Goal: Information Seeking & Learning: Learn about a topic

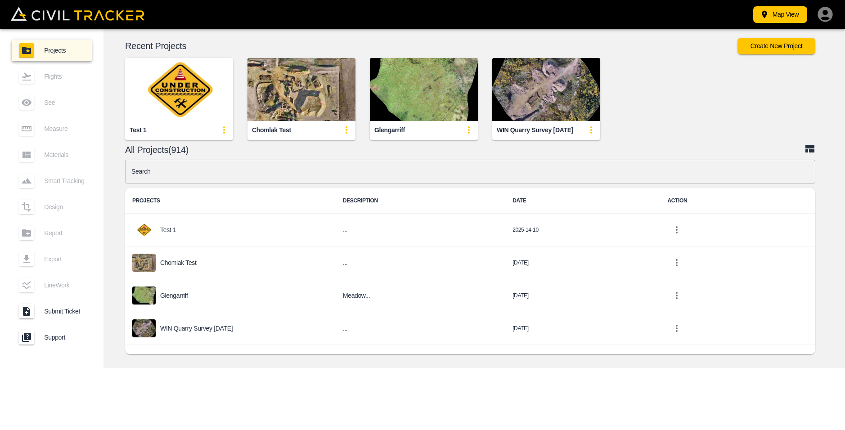
click at [251, 166] on input "text" at bounding box center [470, 172] width 690 height 24
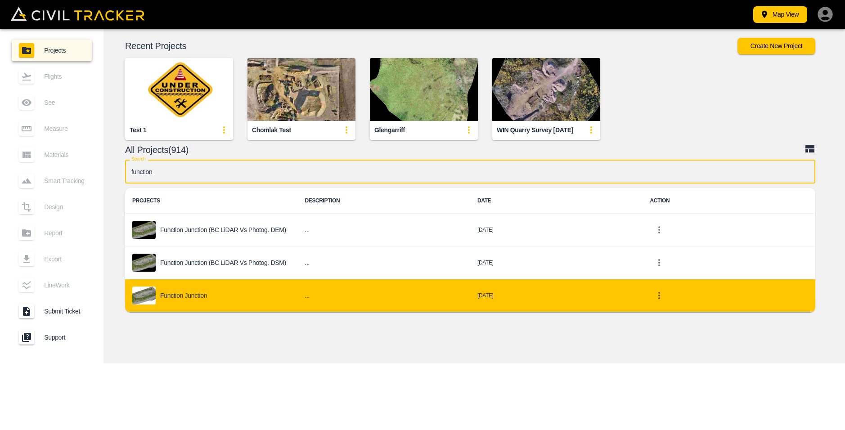
type input "function"
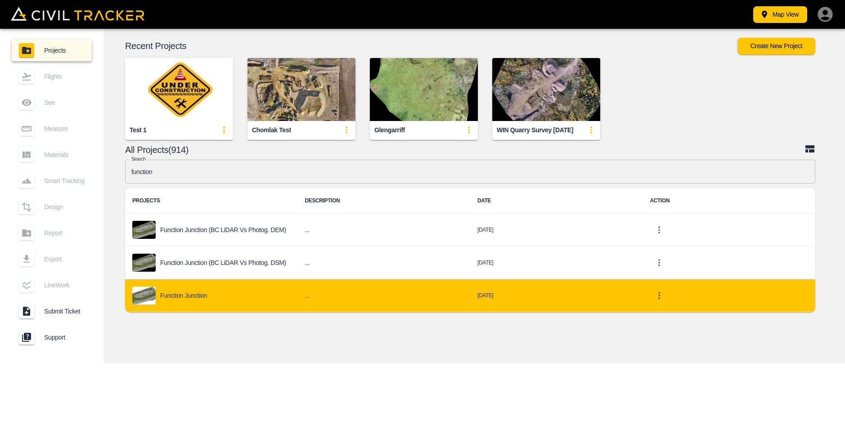
click at [224, 303] on div "Function Junction" at bounding box center [211, 295] width 158 height 18
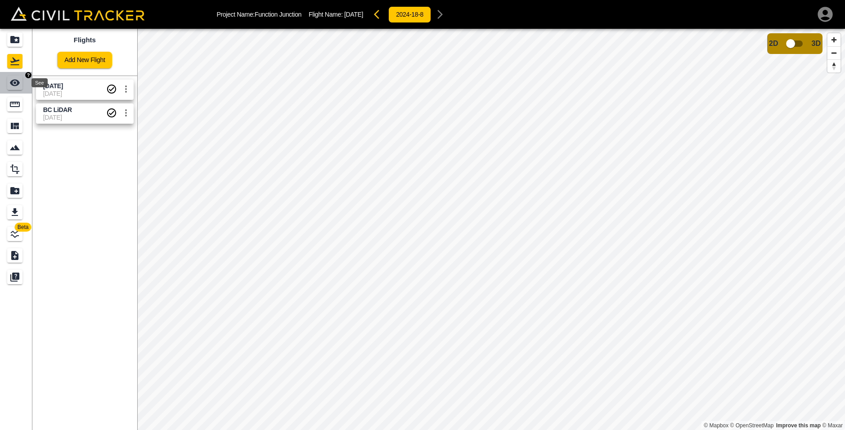
click at [18, 83] on icon "See" at bounding box center [15, 83] width 10 height 7
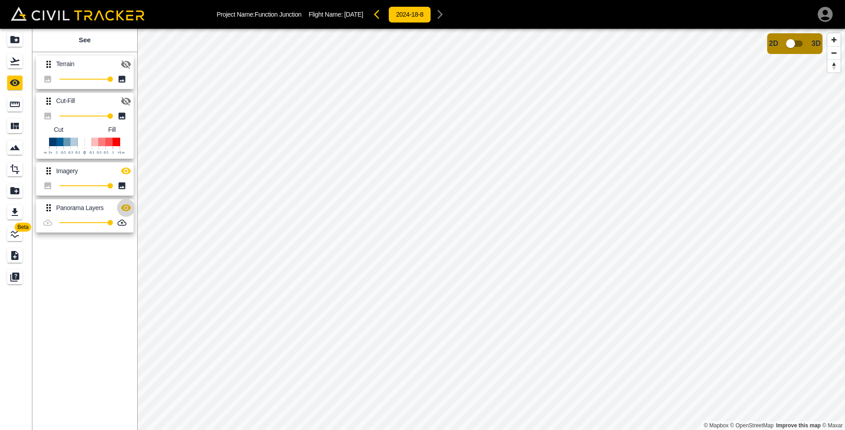
click at [127, 207] on icon "button" at bounding box center [126, 207] width 11 height 11
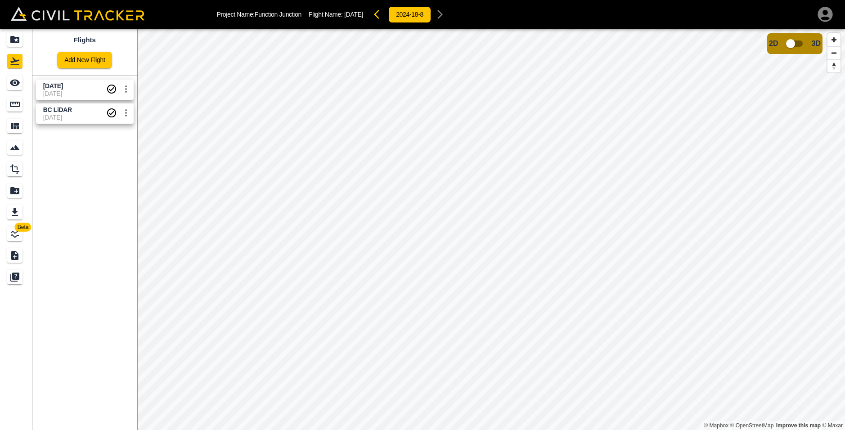
click at [85, 88] on span "[DATE]" at bounding box center [74, 86] width 63 height 9
click at [86, 110] on span "BC LiDAR" at bounding box center [74, 110] width 63 height 9
click at [89, 88] on span "[DATE]" at bounding box center [74, 86] width 63 height 9
click at [18, 42] on icon "Projects" at bounding box center [14, 39] width 9 height 7
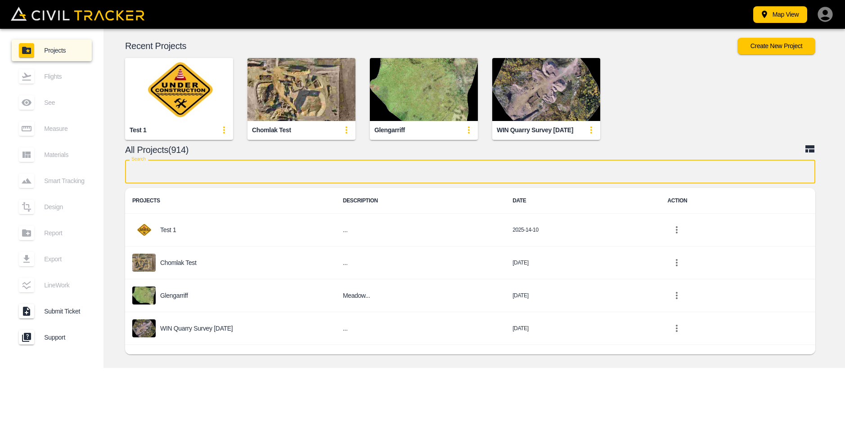
click at [239, 170] on input "text" at bounding box center [470, 172] width 690 height 24
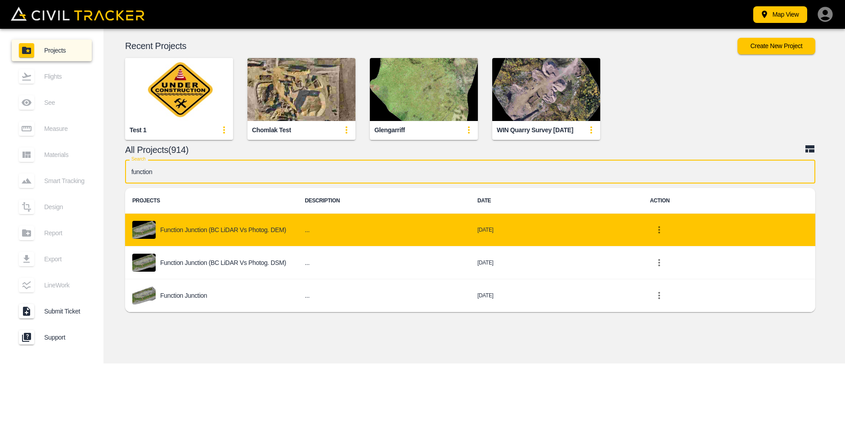
type input "function"
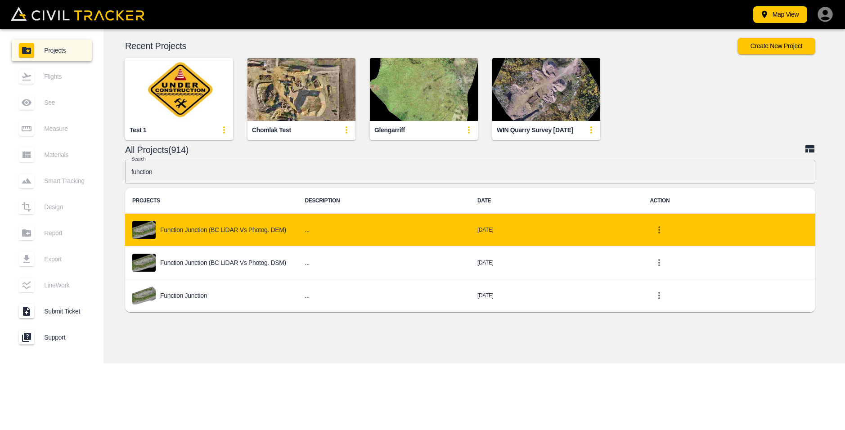
click at [246, 232] on p "Function Junction (BC LiDAR vs Photog. DEM)" at bounding box center [223, 229] width 126 height 7
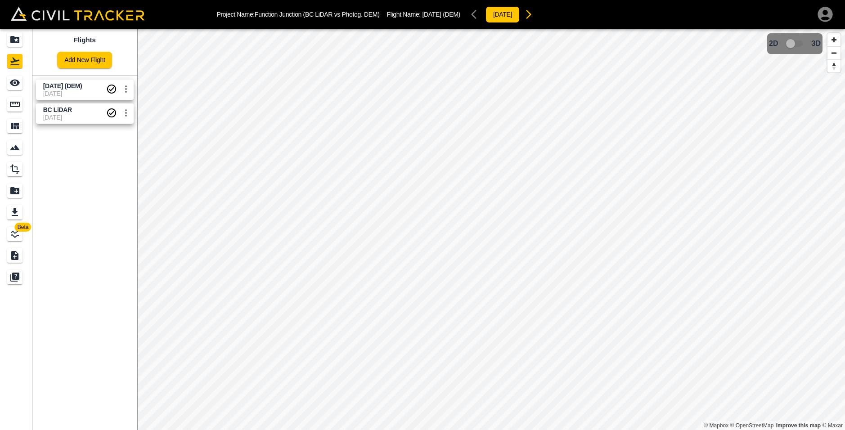
click at [88, 114] on span "[DATE]" at bounding box center [74, 117] width 63 height 7
click at [82, 88] on span "[DATE] (DEM)" at bounding box center [62, 85] width 39 height 7
click at [13, 81] on icon "See" at bounding box center [15, 83] width 10 height 7
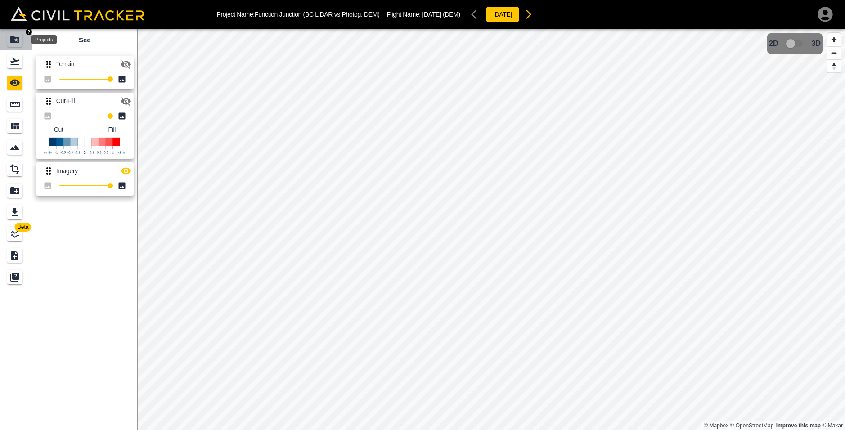
click at [15, 38] on icon "Projects" at bounding box center [14, 39] width 9 height 7
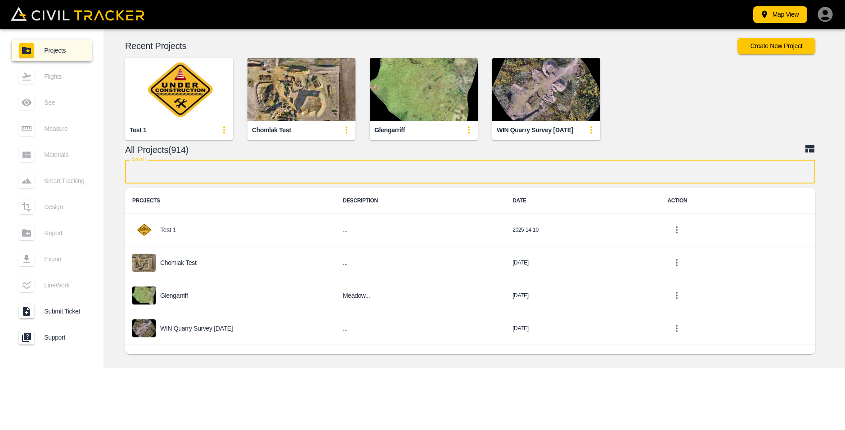
click at [235, 169] on input "text" at bounding box center [470, 172] width 690 height 24
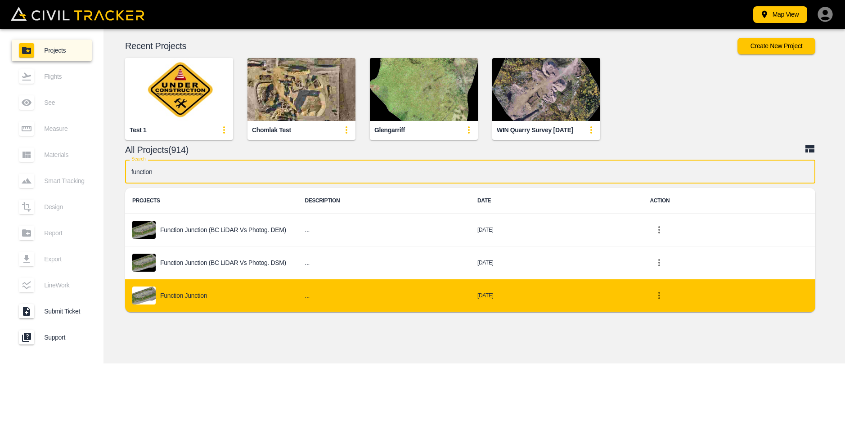
type input "function"
click at [230, 306] on td "Function Junction" at bounding box center [211, 295] width 173 height 33
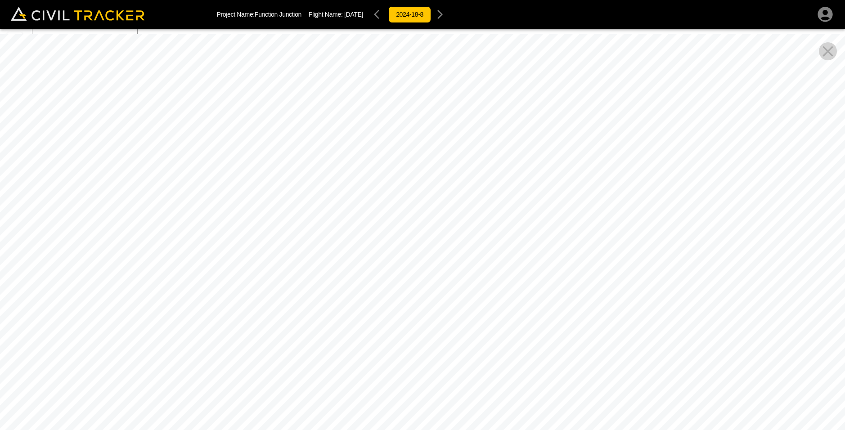
drag, startPoint x: 438, startPoint y: 230, endPoint x: 409, endPoint y: 232, distance: 29.3
click at [409, 232] on div at bounding box center [422, 249] width 845 height 430
click at [830, 50] on icon "Close Pano View" at bounding box center [827, 51] width 10 height 10
click at [829, 52] on icon "Close Pano View" at bounding box center [828, 51] width 18 height 18
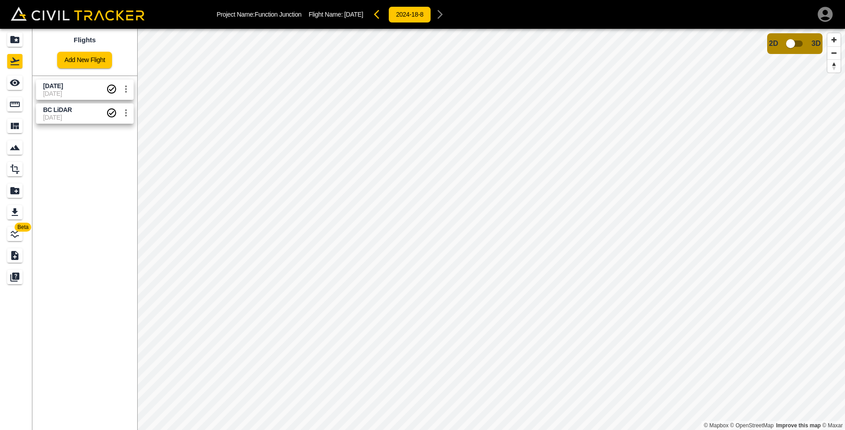
click at [85, 93] on span "[DATE]" at bounding box center [74, 93] width 63 height 7
click at [82, 110] on span "BC LiDAR" at bounding box center [74, 110] width 63 height 9
click at [82, 89] on span "[DATE]" at bounding box center [74, 86] width 63 height 9
click at [791, 49] on input "checkbox" at bounding box center [790, 43] width 51 height 17
click at [13, 85] on icon "See" at bounding box center [15, 83] width 10 height 7
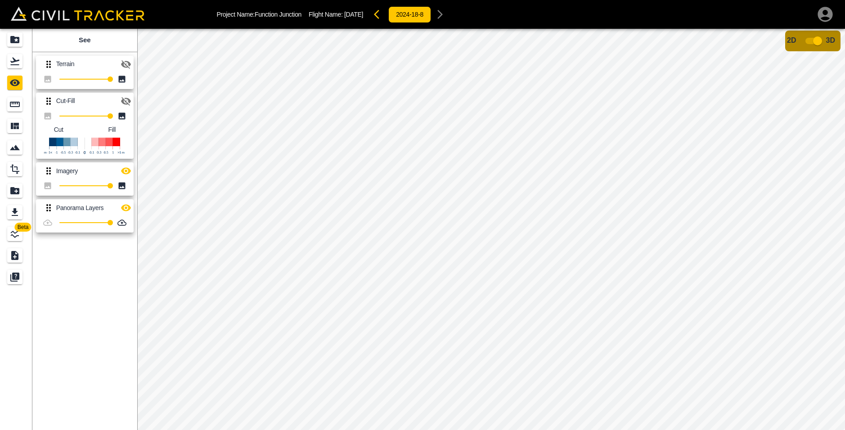
click at [121, 205] on icon "button" at bounding box center [126, 207] width 11 height 11
click at [123, 205] on icon "button" at bounding box center [126, 207] width 11 height 11
click at [815, 38] on input "checkbox" at bounding box center [817, 40] width 51 height 17
click at [11, 63] on icon "Flights" at bounding box center [14, 61] width 11 height 11
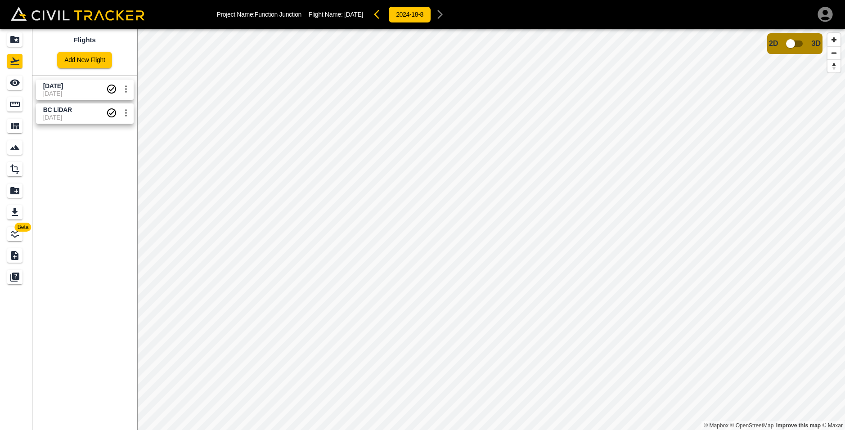
click at [89, 87] on span "[DATE]" at bounding box center [74, 86] width 63 height 9
click at [13, 85] on icon "See" at bounding box center [15, 83] width 10 height 7
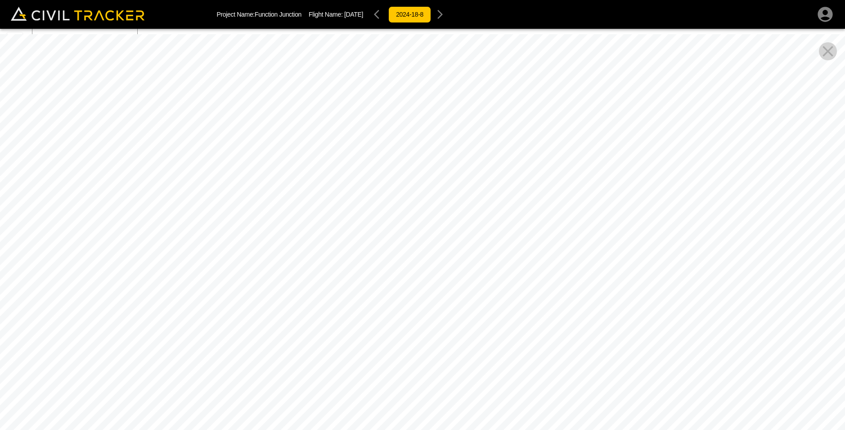
drag, startPoint x: 319, startPoint y: 218, endPoint x: 339, endPoint y: 234, distance: 25.9
click at [471, 227] on div at bounding box center [422, 249] width 845 height 430
drag, startPoint x: 322, startPoint y: 229, endPoint x: 408, endPoint y: 231, distance: 86.4
click at [430, 231] on div at bounding box center [422, 249] width 845 height 430
drag, startPoint x: 301, startPoint y: 211, endPoint x: 307, endPoint y: 268, distance: 56.5
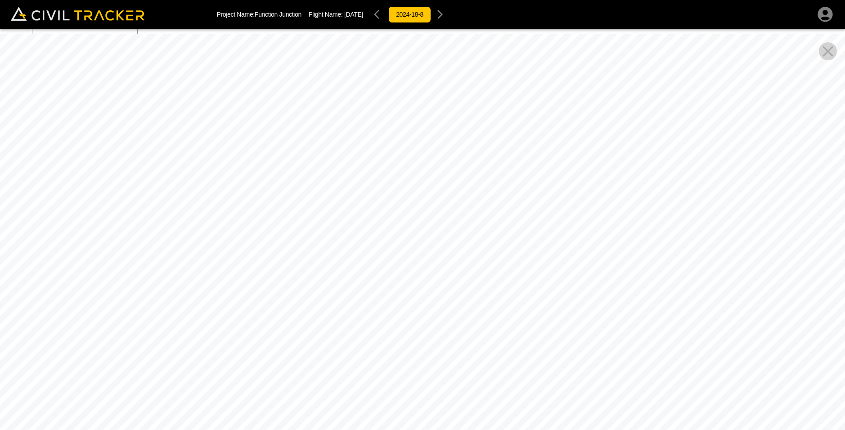
click at [330, 295] on div at bounding box center [422, 249] width 845 height 430
drag, startPoint x: 236, startPoint y: 140, endPoint x: 277, endPoint y: 236, distance: 103.8
click at [280, 246] on div at bounding box center [422, 249] width 845 height 430
click at [830, 54] on icon "Close Pano View" at bounding box center [827, 51] width 10 height 10
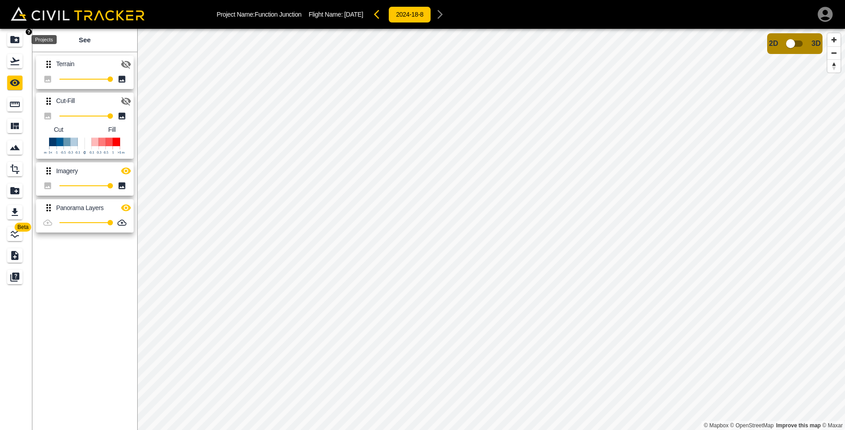
click at [17, 40] on icon "Projects" at bounding box center [14, 39] width 11 height 11
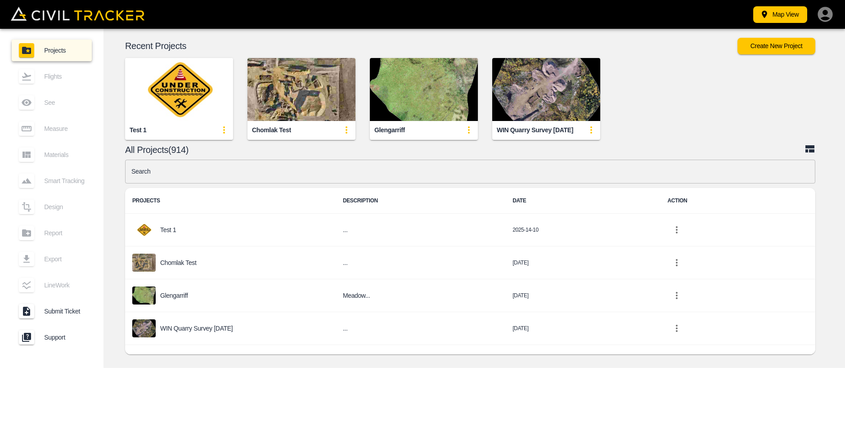
click at [273, 177] on input "text" at bounding box center [470, 172] width 690 height 24
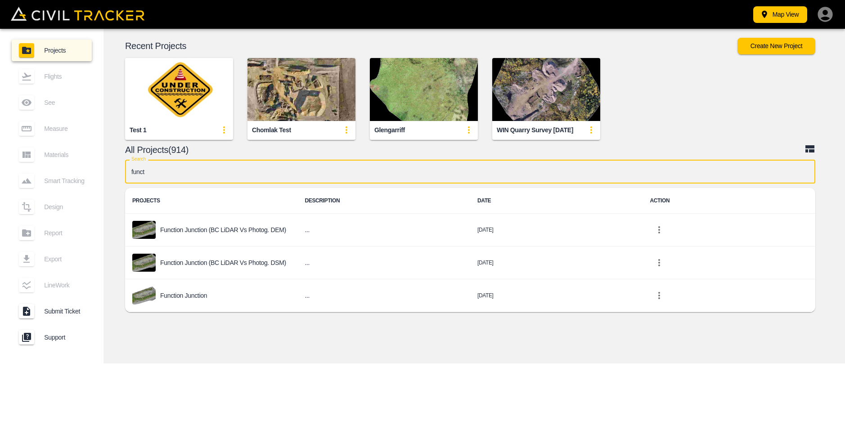
type input "funct"
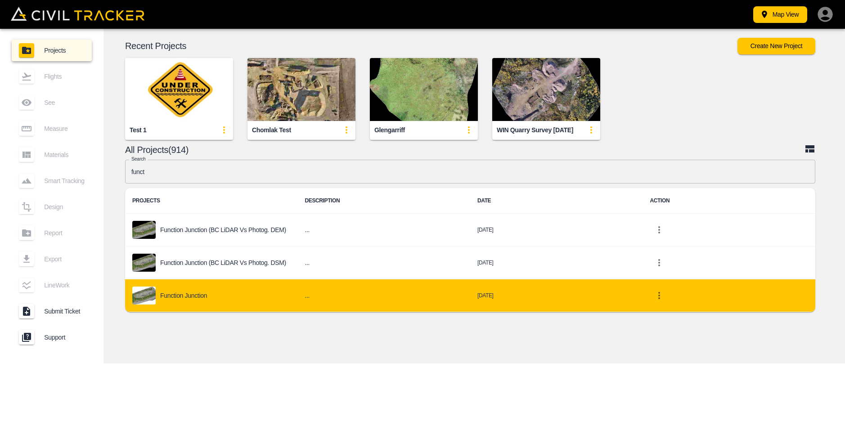
click at [253, 300] on div "Function Junction" at bounding box center [211, 295] width 158 height 18
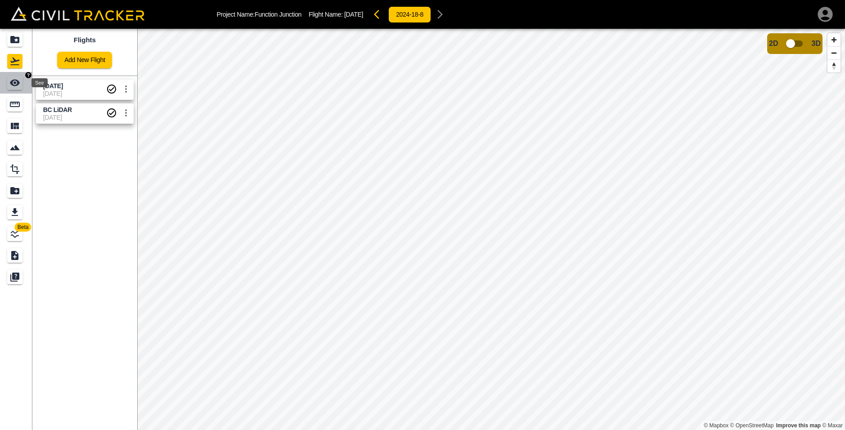
click at [11, 81] on icon "See" at bounding box center [15, 83] width 10 height 7
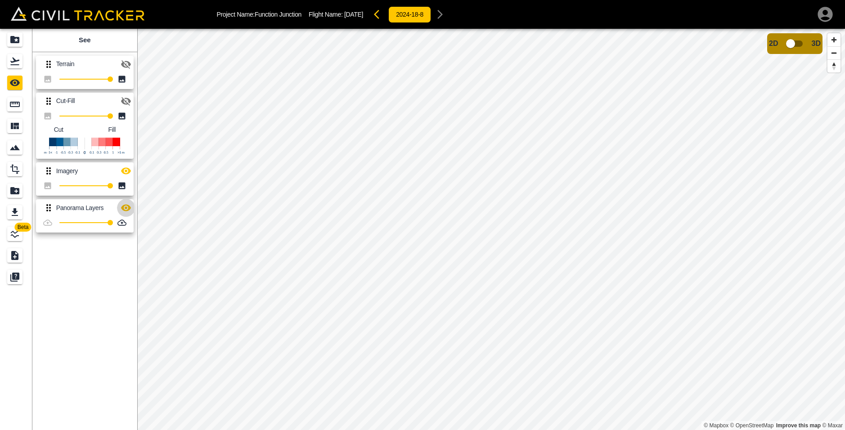
click at [129, 206] on icon "button" at bounding box center [126, 208] width 10 height 7
click at [126, 101] on icon "button" at bounding box center [126, 101] width 10 height 9
click at [126, 101] on icon "button" at bounding box center [126, 101] width 10 height 7
click at [16, 42] on icon "Projects" at bounding box center [14, 39] width 9 height 7
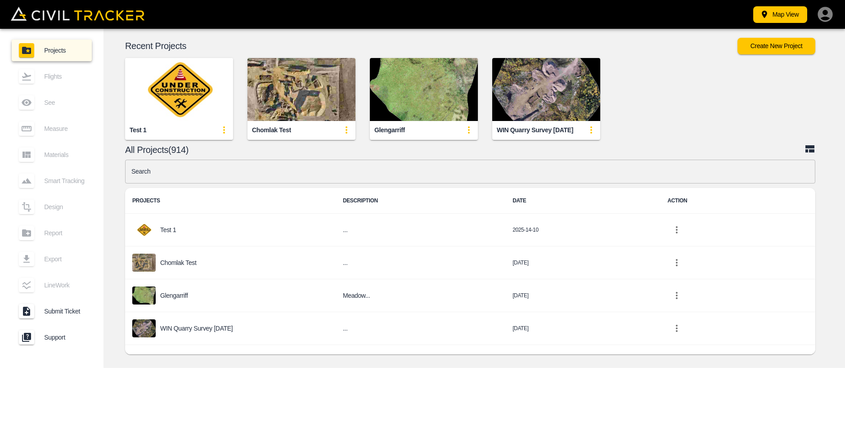
click at [228, 183] on input "text" at bounding box center [470, 172] width 690 height 24
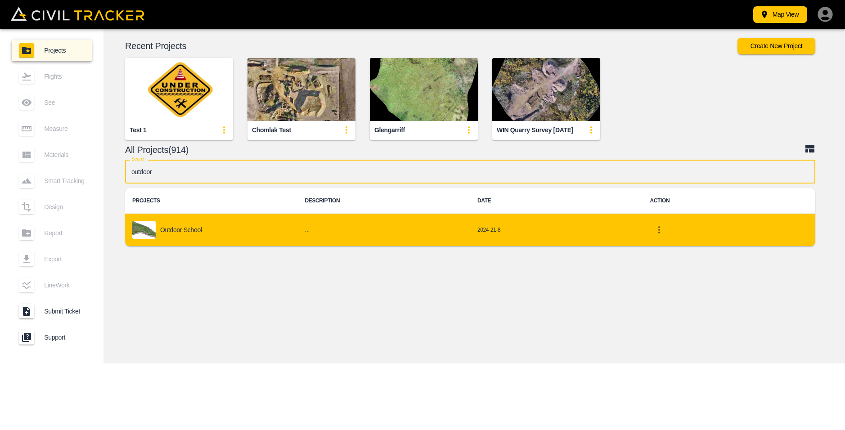
type input "outdoor"
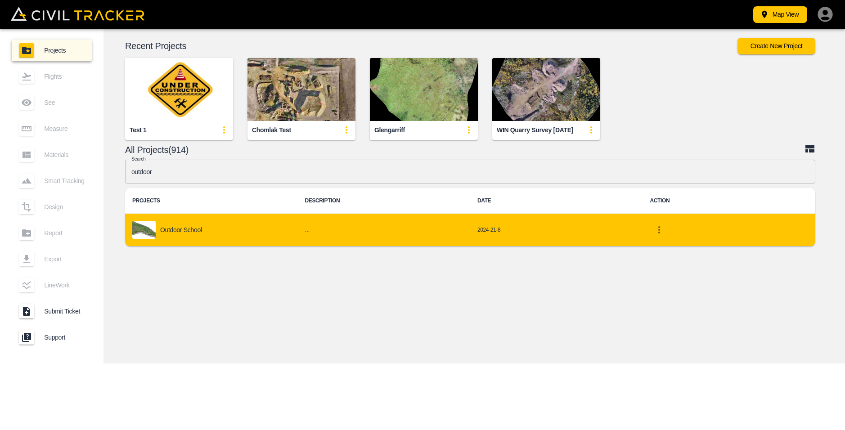
click at [208, 229] on div "Outdoor School" at bounding box center [211, 230] width 158 height 18
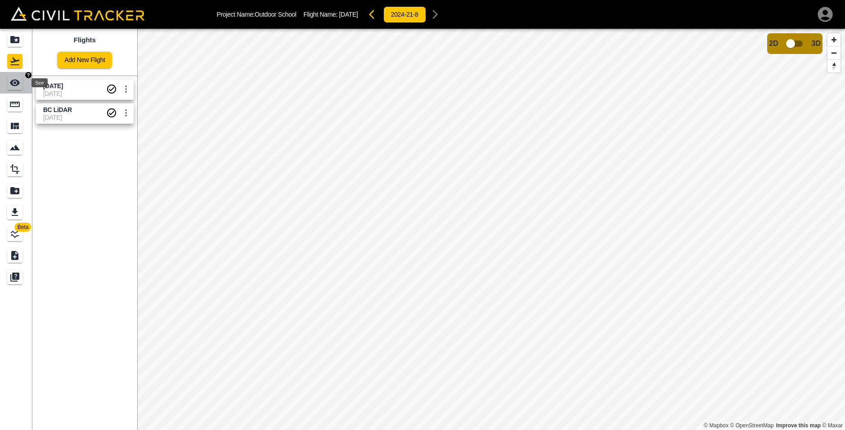
click at [13, 81] on icon "See" at bounding box center [14, 82] width 11 height 11
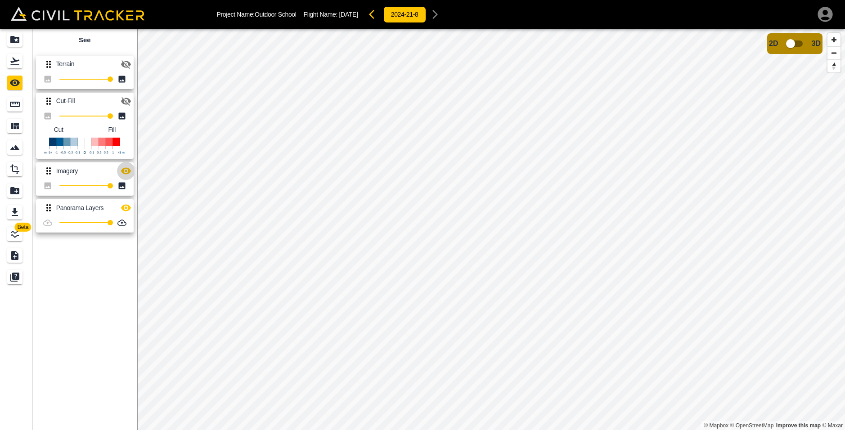
click at [126, 172] on icon "button" at bounding box center [126, 171] width 10 height 7
click at [126, 172] on icon "button" at bounding box center [126, 171] width 10 height 9
click at [13, 61] on icon "Flights" at bounding box center [14, 62] width 9 height 8
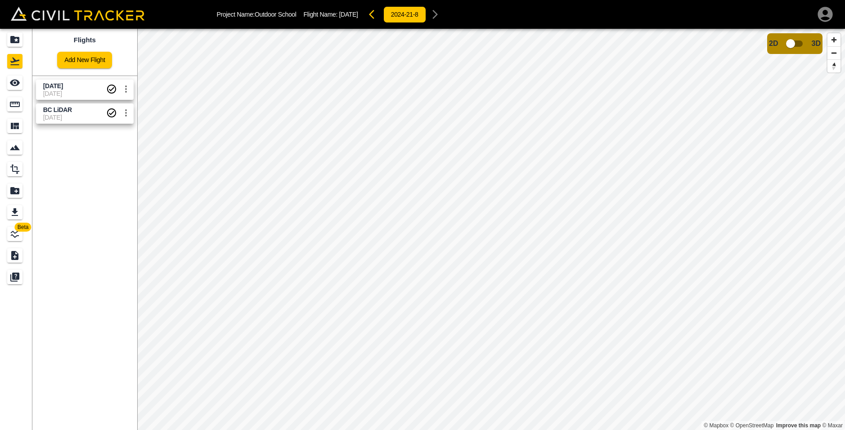
click at [83, 107] on span "BC LiDAR" at bounding box center [74, 110] width 63 height 9
click at [93, 90] on span "[DATE]" at bounding box center [74, 93] width 63 height 7
click at [11, 84] on icon "See" at bounding box center [15, 83] width 10 height 7
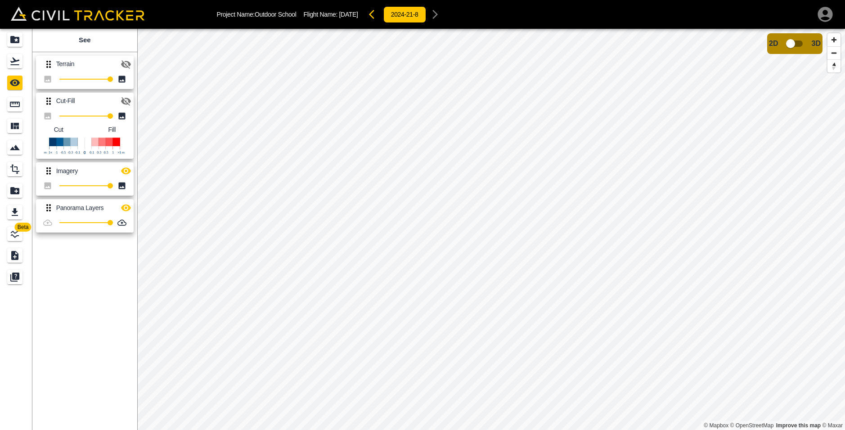
click at [123, 64] on icon "button" at bounding box center [126, 64] width 10 height 9
click at [123, 64] on icon "button" at bounding box center [126, 64] width 10 height 7
click at [123, 206] on icon "button" at bounding box center [126, 208] width 10 height 7
click at [798, 42] on input "checkbox" at bounding box center [790, 43] width 51 height 17
